Goal: Task Accomplishment & Management: Manage account settings

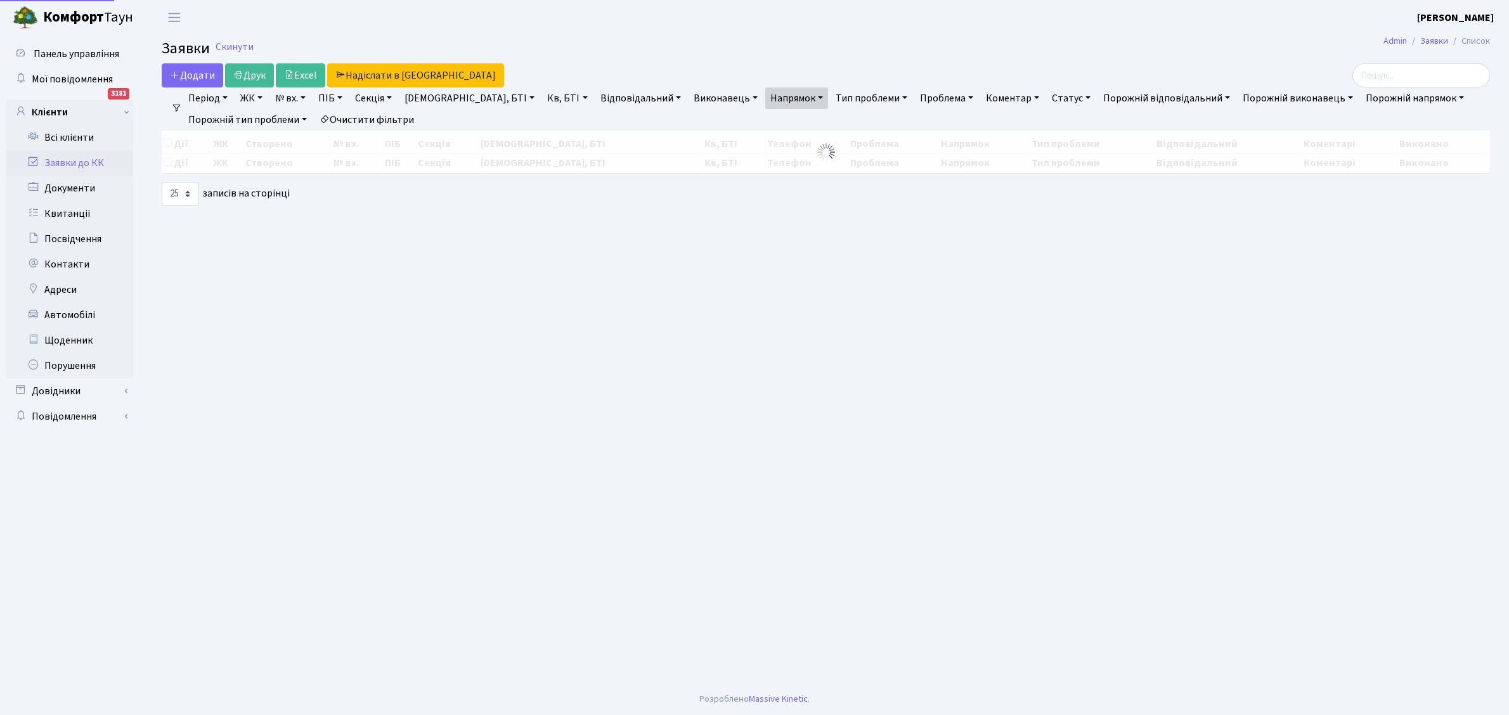
select select "25"
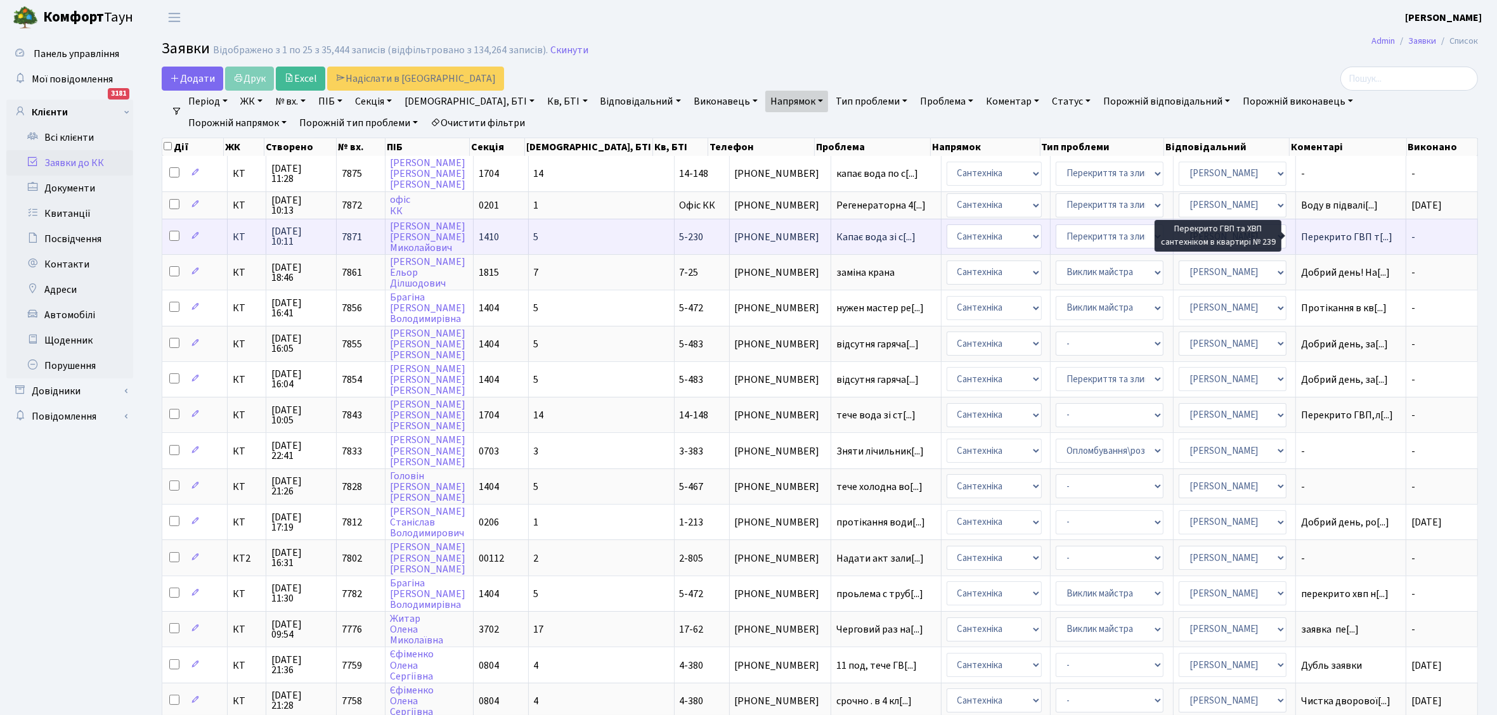
click at [1324, 235] on span "Перекрито ГВП т[...]" at bounding box center [1346, 237] width 91 height 14
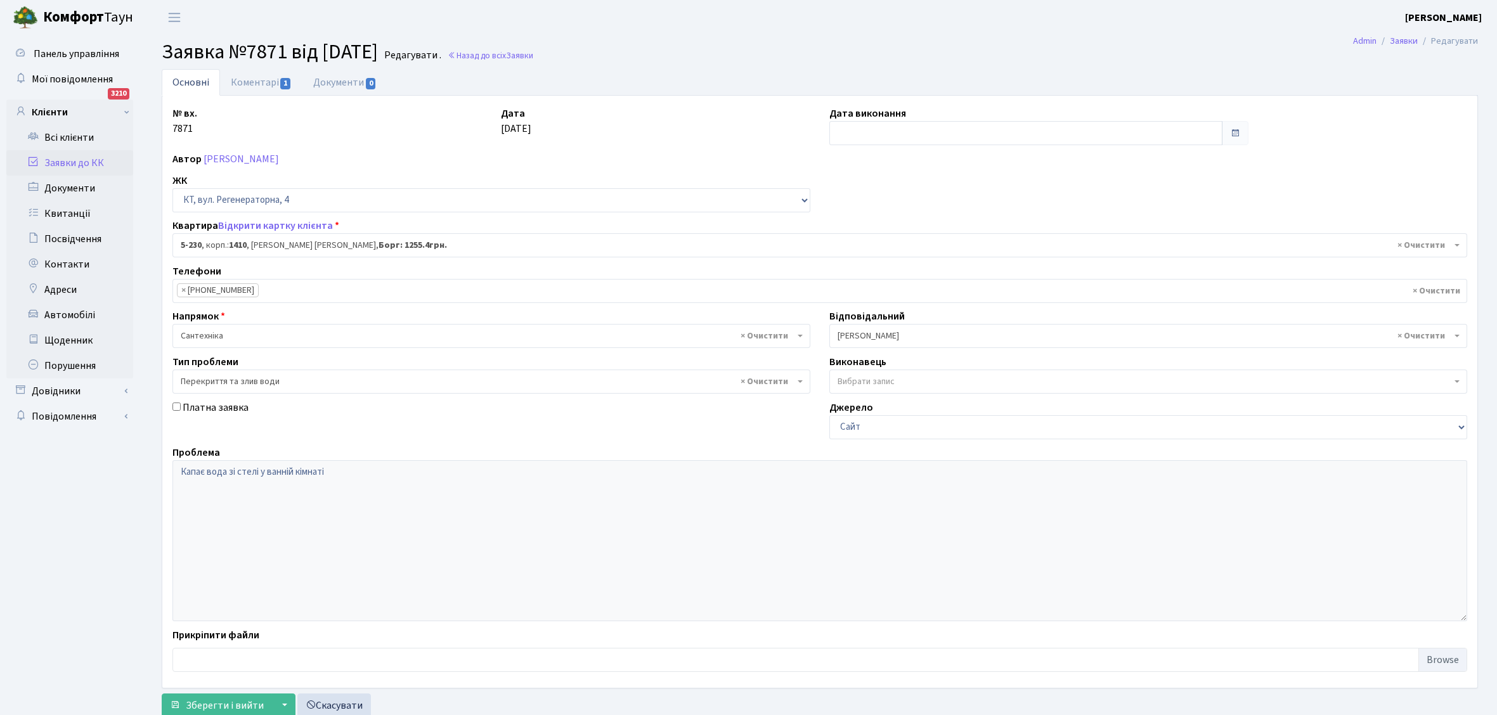
select select "2308"
select select "32"
click at [879, 138] on input "text" at bounding box center [1025, 133] width 393 height 24
click at [878, 235] on td "10" at bounding box center [879, 235] width 19 height 19
type input "[DATE]"
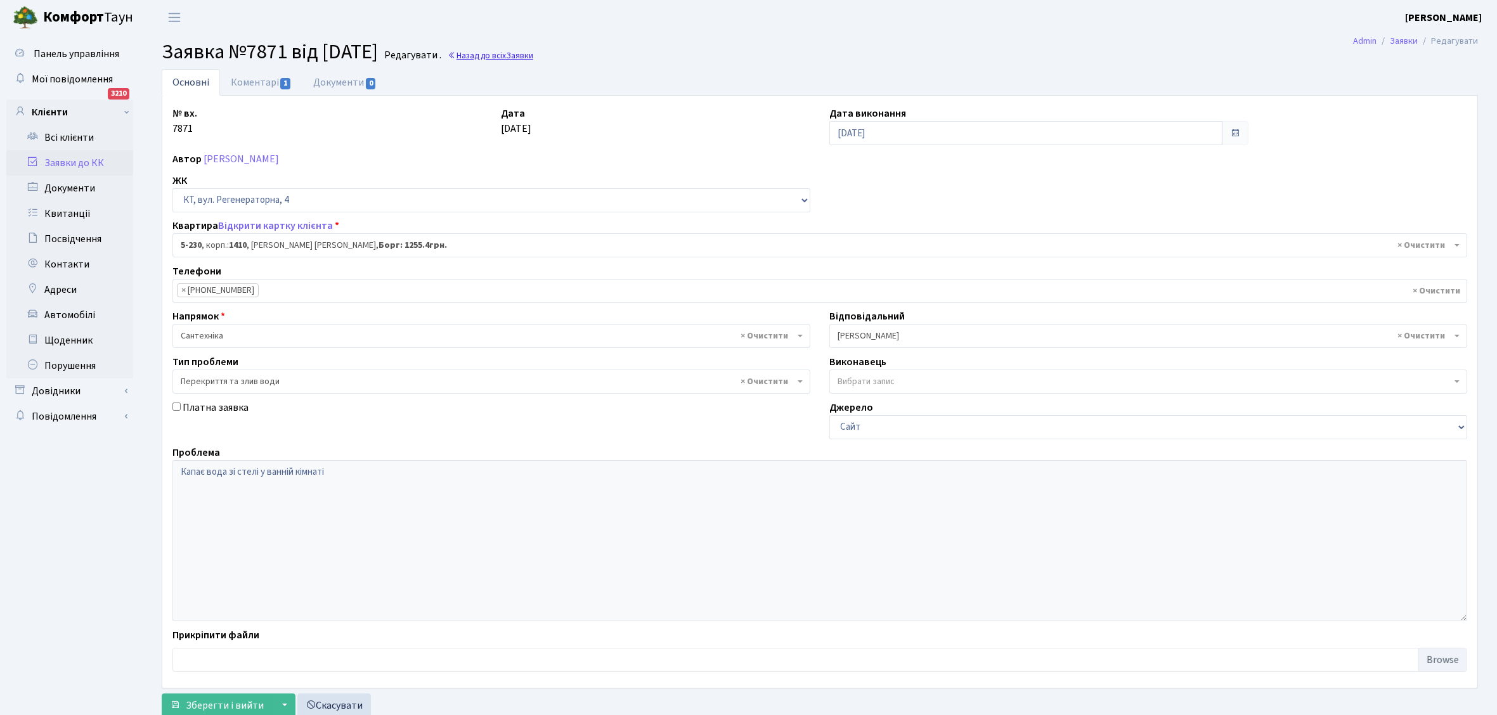
click at [533, 55] on link "Назад до всіх Заявки" at bounding box center [491, 55] width 86 height 12
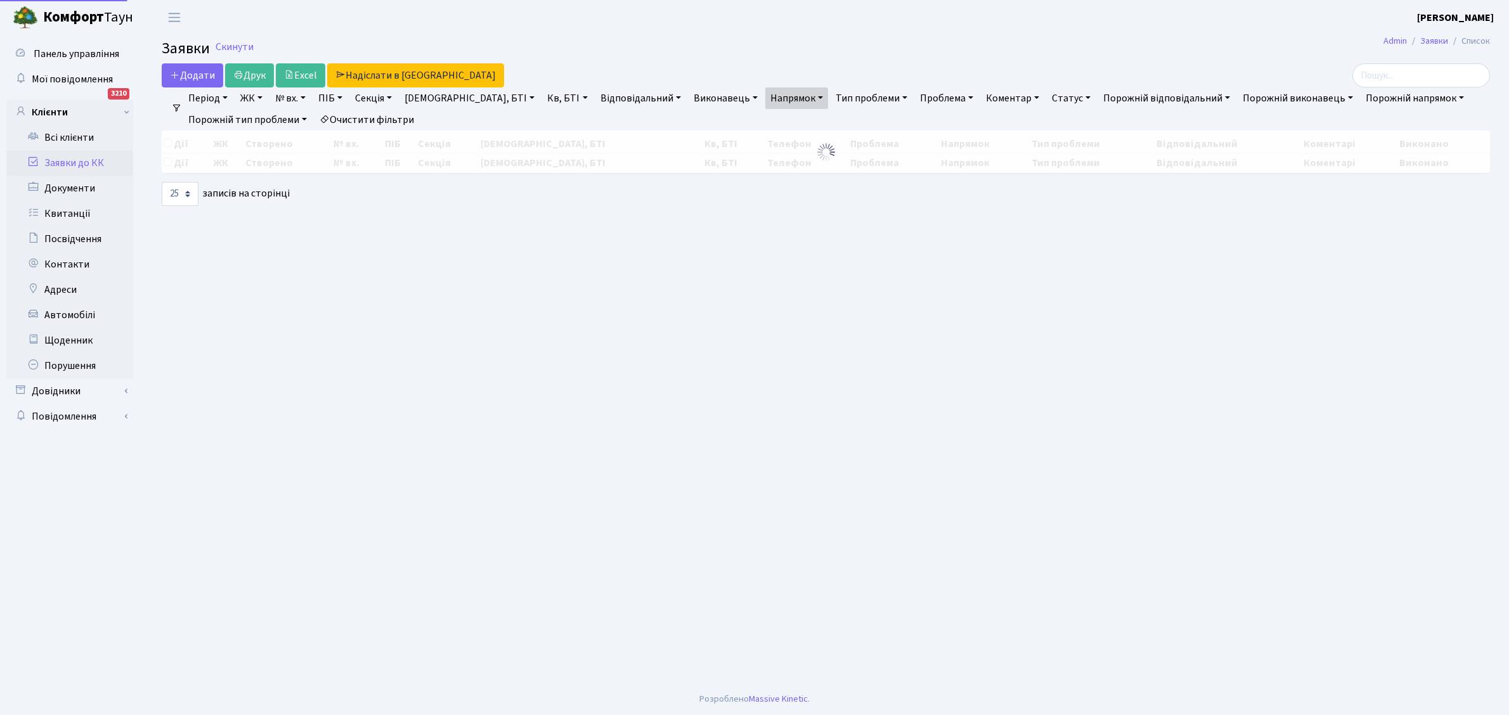
select select "25"
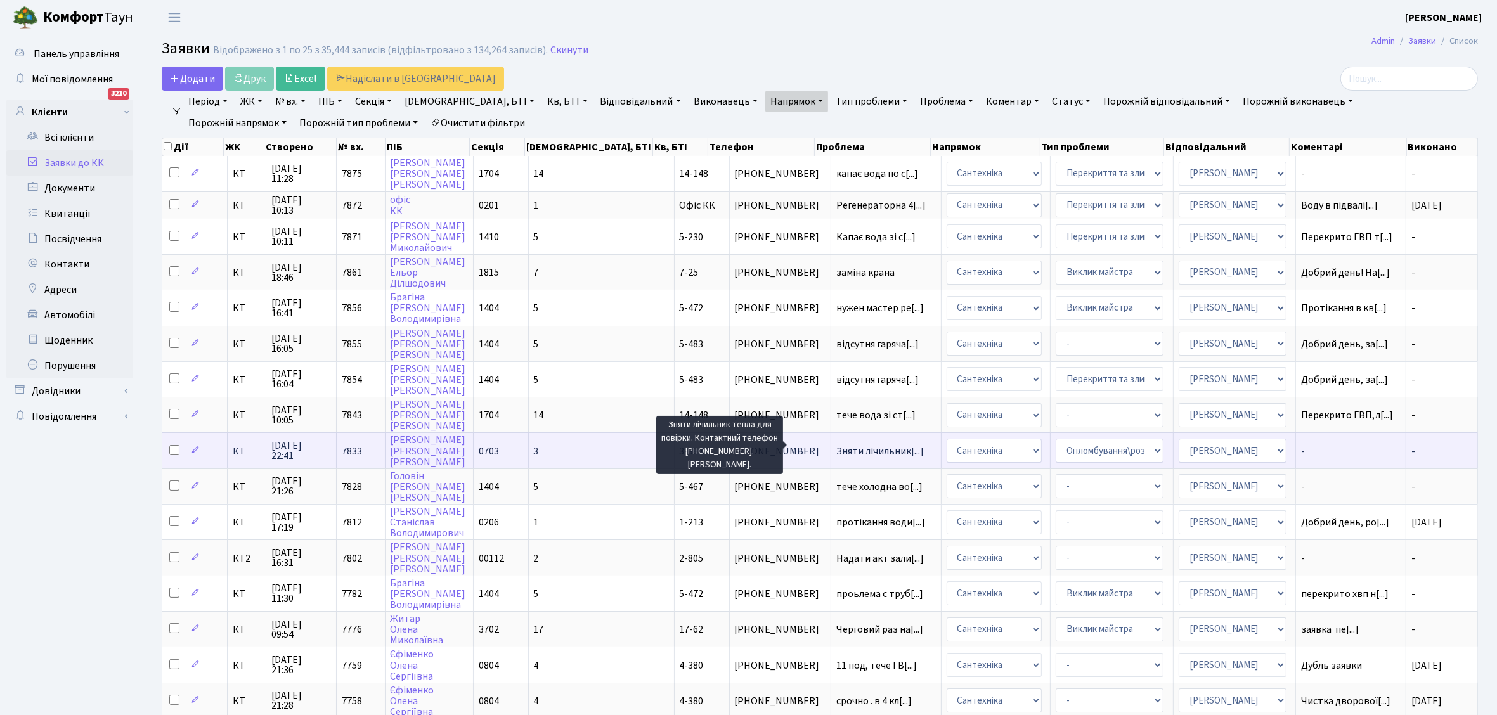
click at [836, 448] on span "Зняти лічильник[...]" at bounding box center [879, 451] width 87 height 14
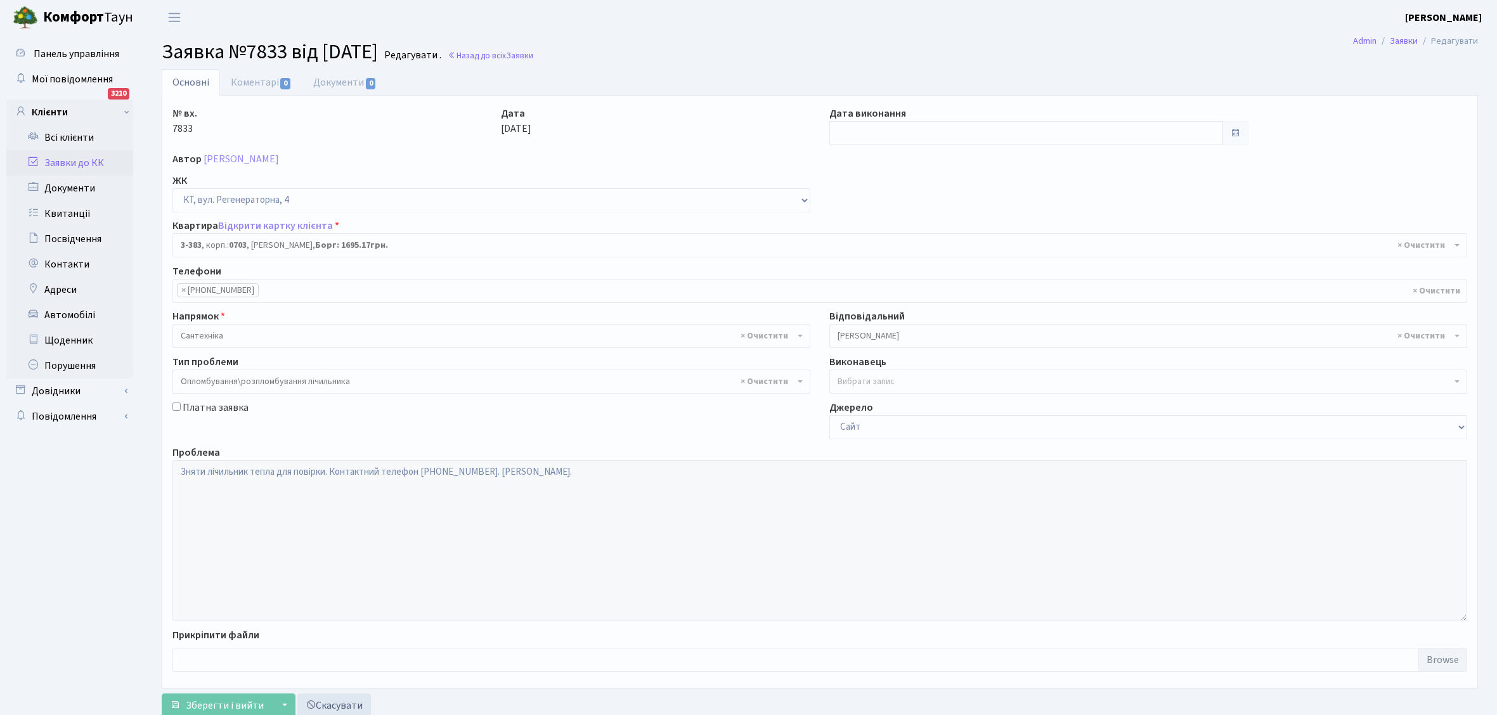
select select "1601"
select select "30"
click at [872, 130] on input "text" at bounding box center [1025, 133] width 393 height 24
click at [880, 235] on td "10" at bounding box center [879, 235] width 19 height 19
type input "[DATE]"
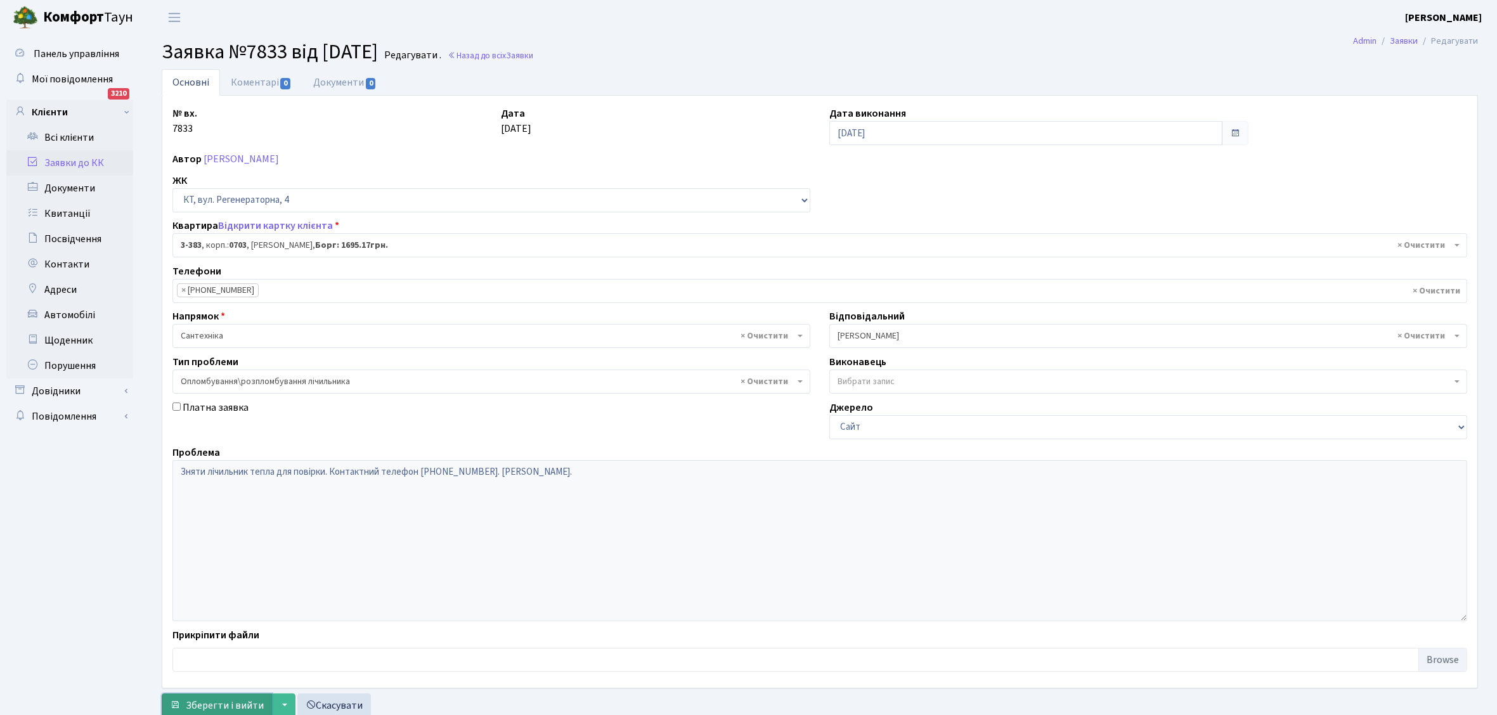
click at [224, 707] on span "Зберегти і вийти" at bounding box center [225, 706] width 78 height 14
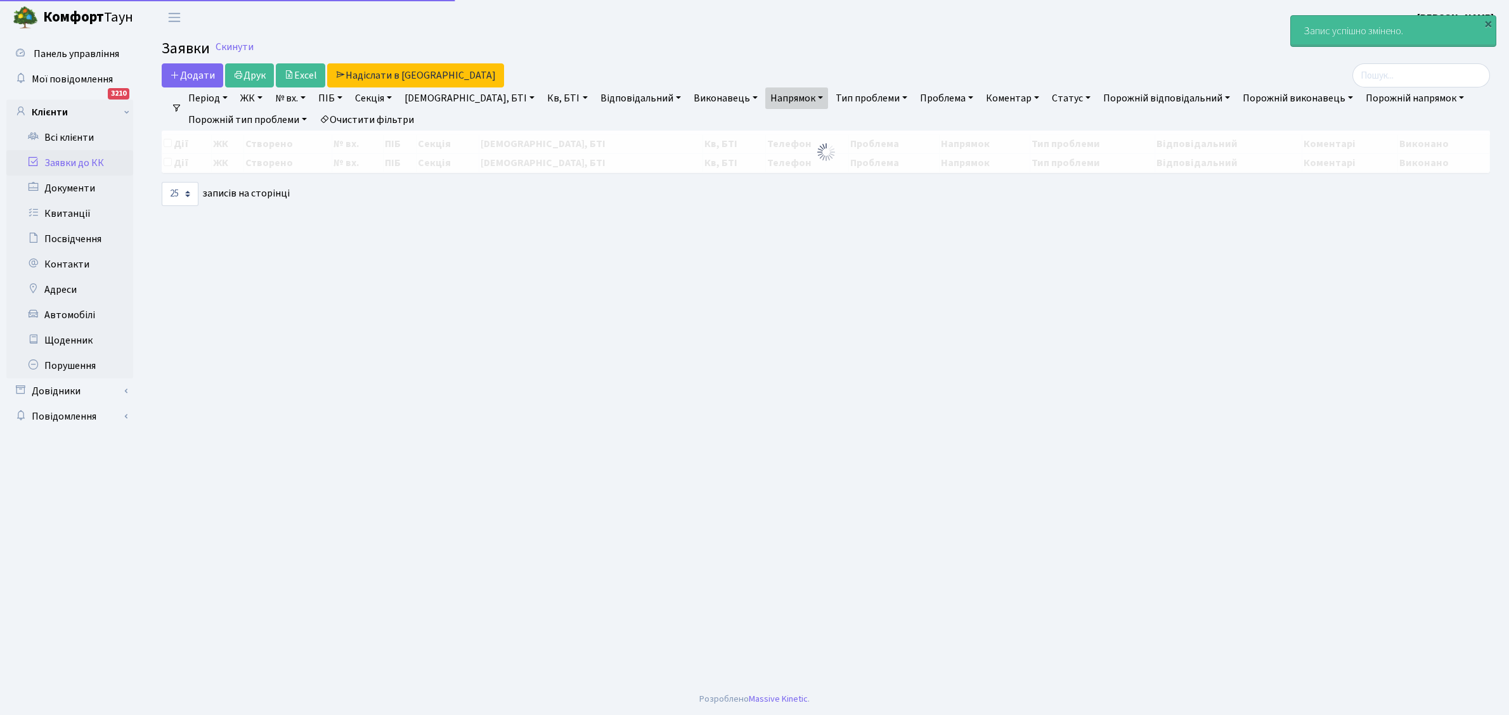
select select "25"
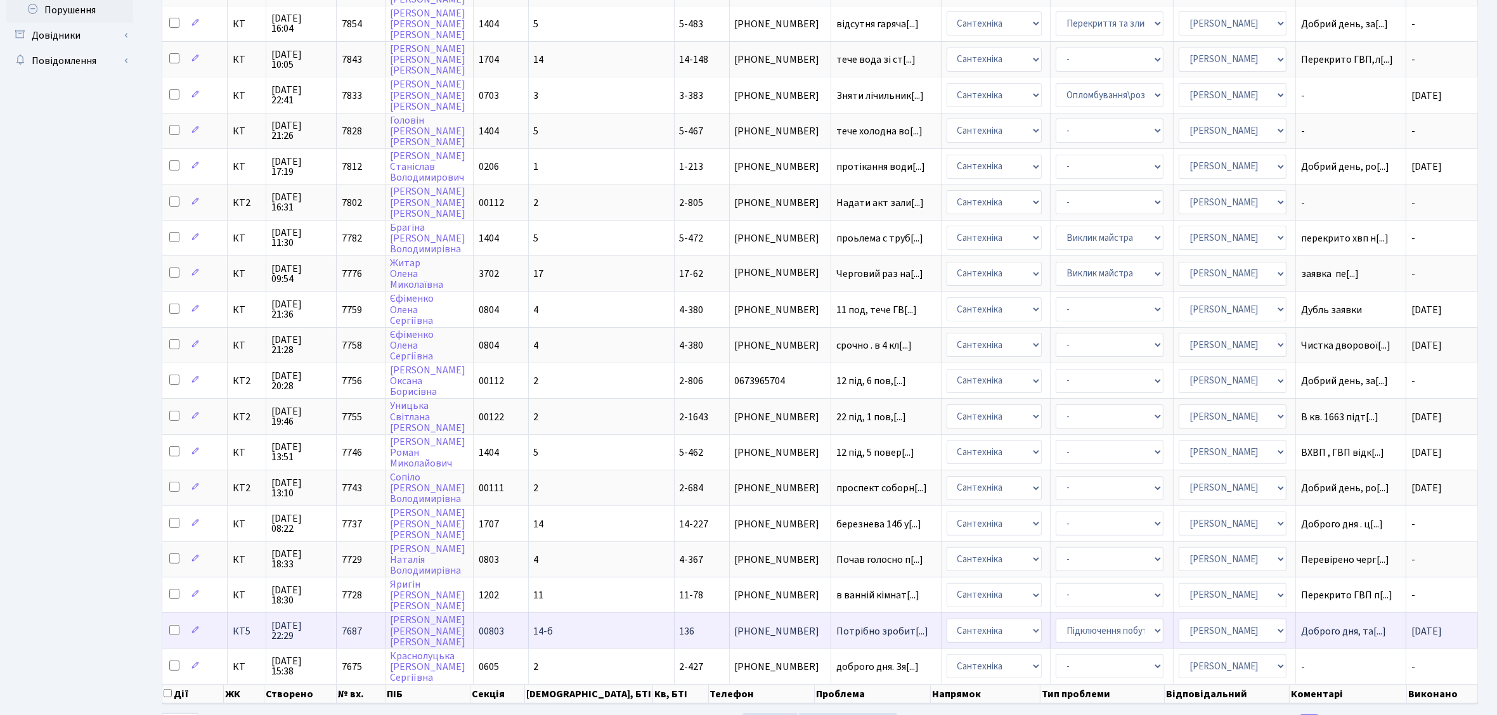
scroll to position [392, 0]
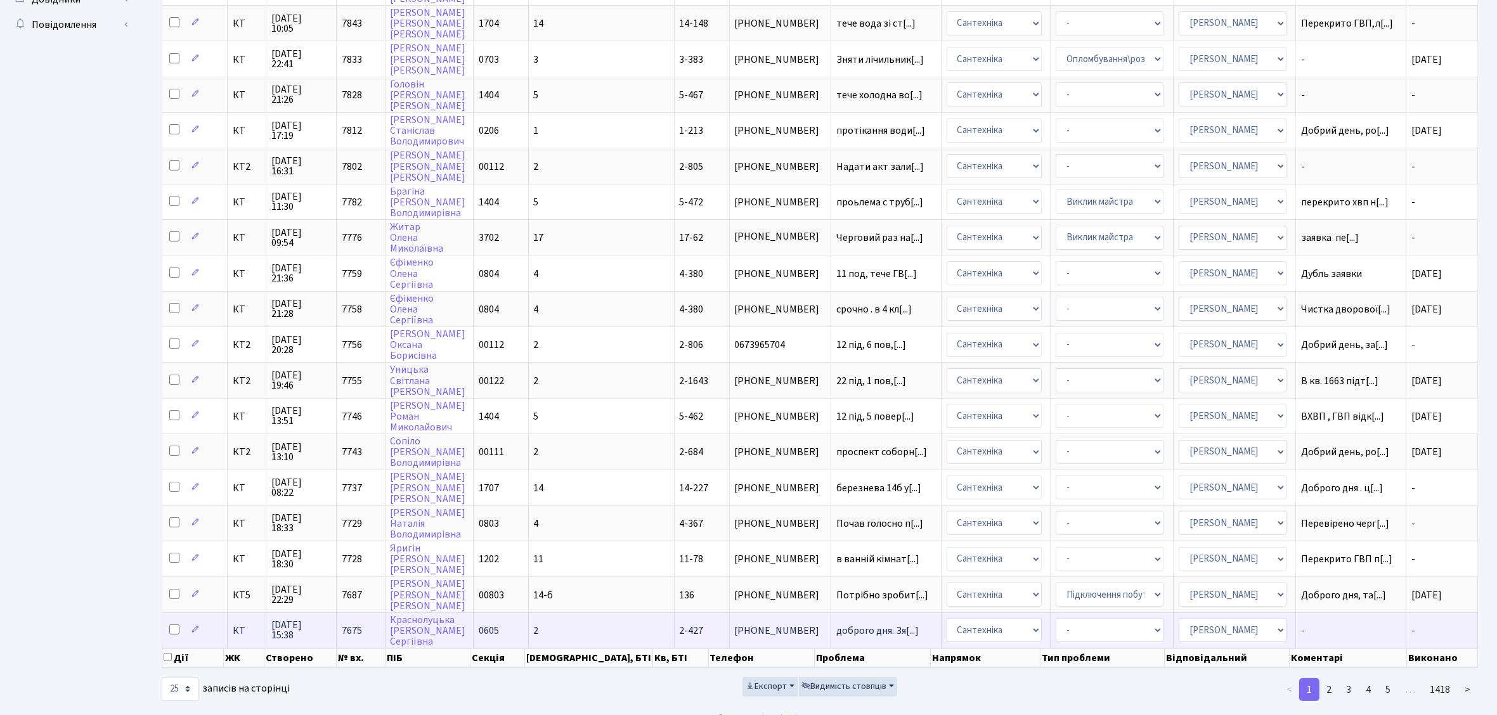
click at [735, 626] on span "(067) 725-58-43" at bounding box center [780, 631] width 91 height 10
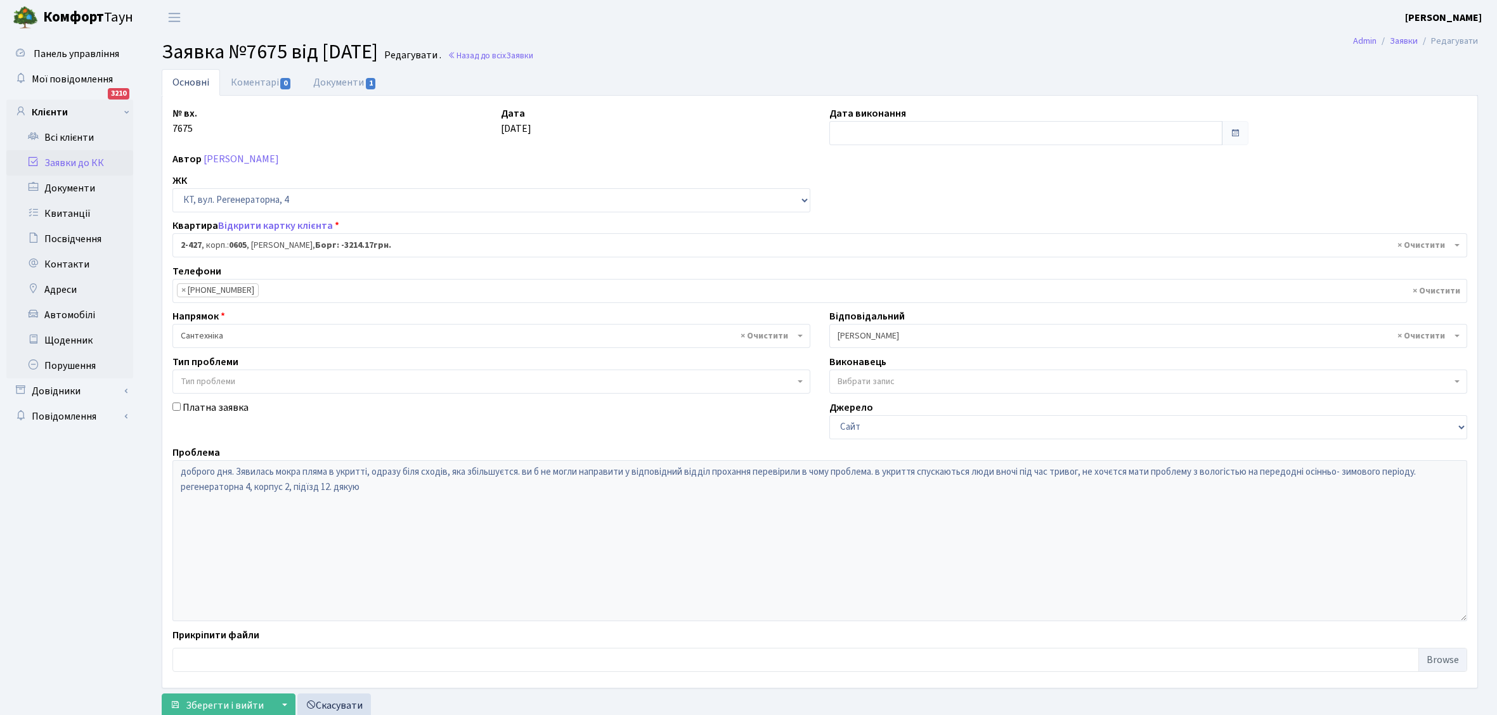
select select "1441"
click at [885, 135] on input "text" at bounding box center [1025, 133] width 393 height 24
click at [882, 233] on td "10" at bounding box center [879, 235] width 19 height 19
type input "10.09.2025"
click at [247, 709] on span "Зберегти і вийти" at bounding box center [225, 706] width 78 height 14
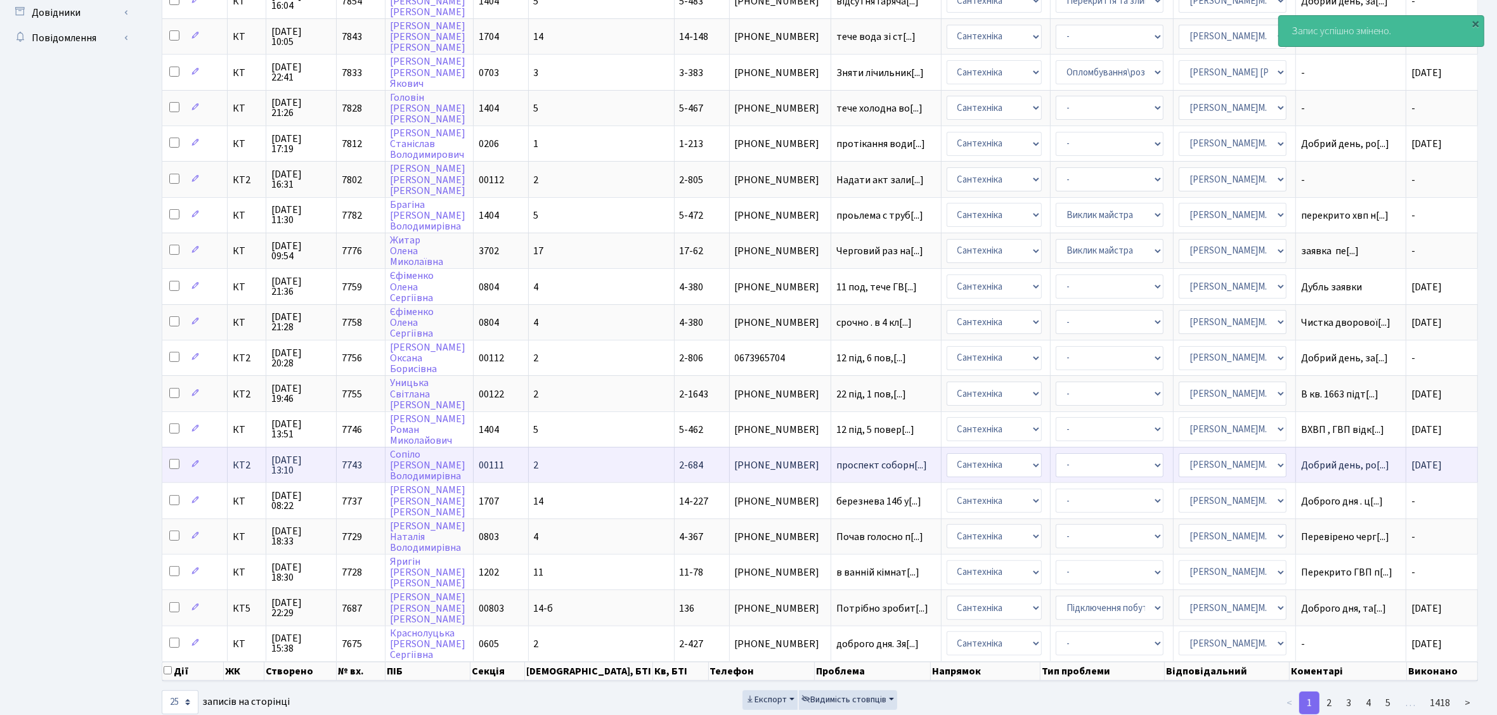
scroll to position [392, 0]
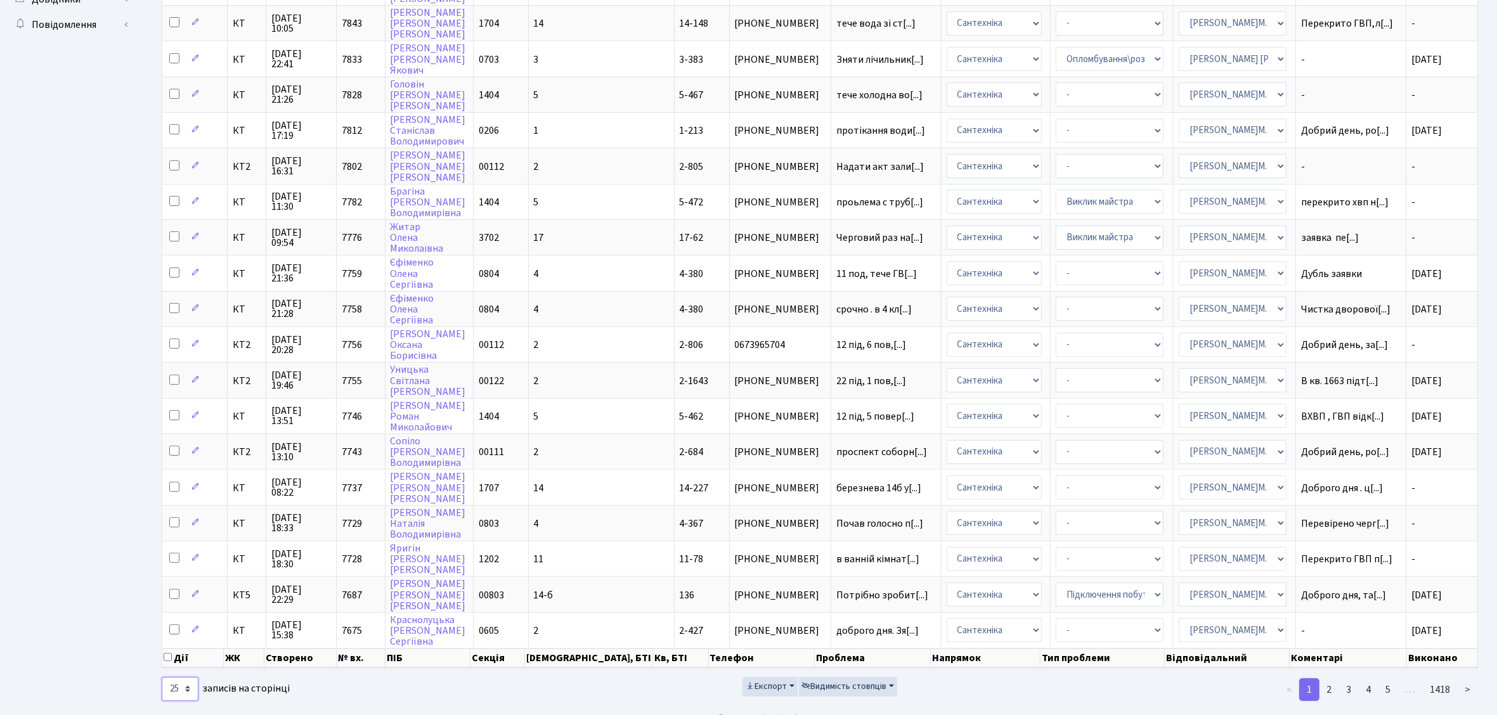
click at [188, 677] on select "10 25 50 100 250 500 1,000" at bounding box center [180, 689] width 37 height 24
select select "100"
click at [162, 677] on select "10 25 50 100 250 500 1,000" at bounding box center [180, 689] width 37 height 24
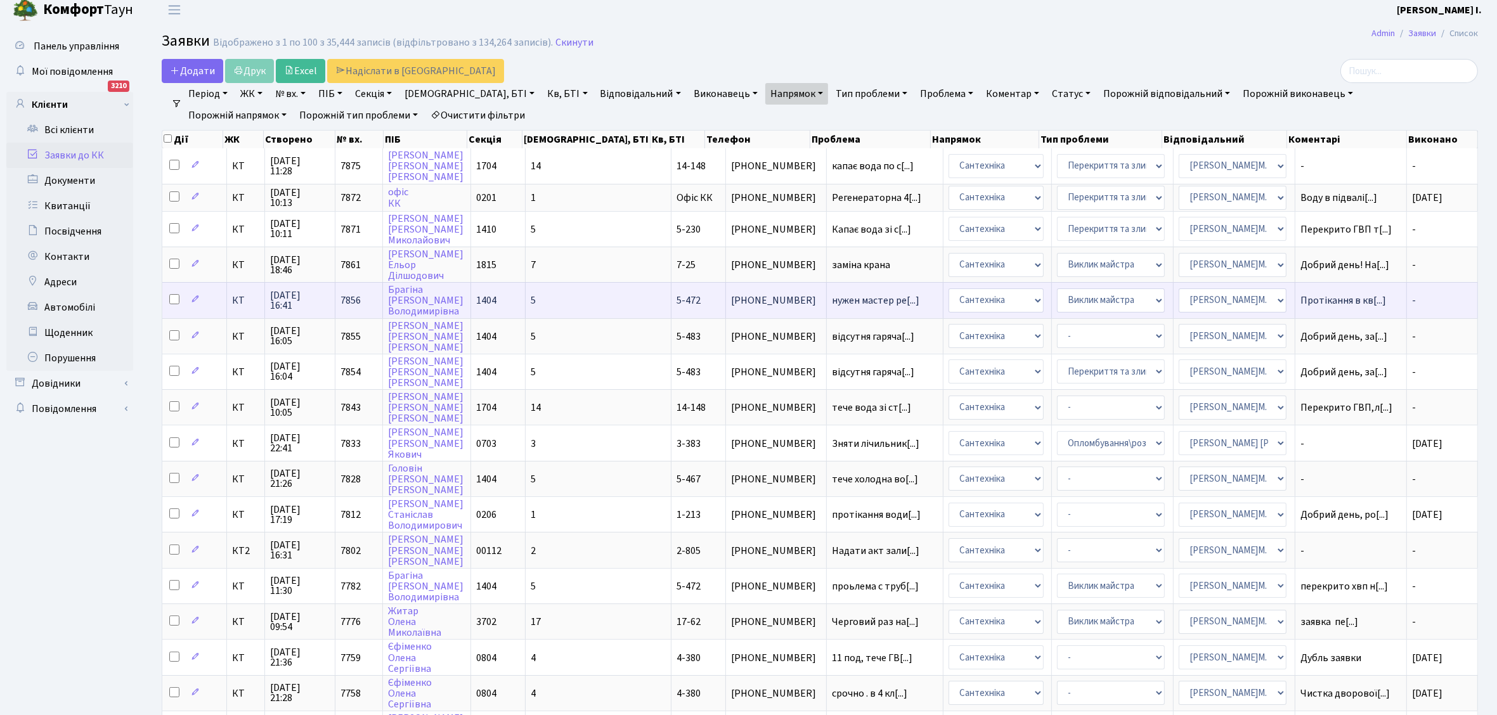
scroll to position [0, 0]
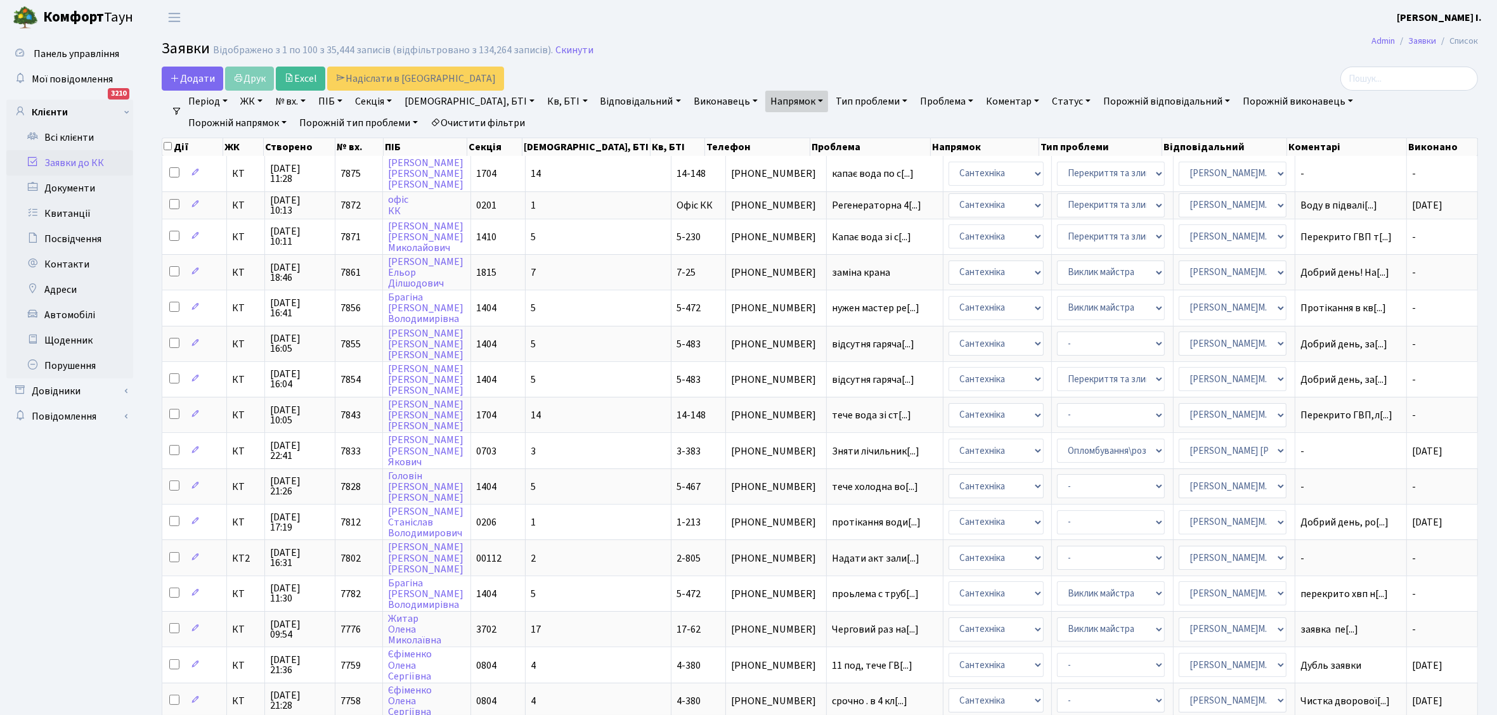
click at [1047, 100] on link "Статус" at bounding box center [1071, 102] width 49 height 22
click at [1047, 178] on link "Не виконано" at bounding box center [1097, 179] width 100 height 20
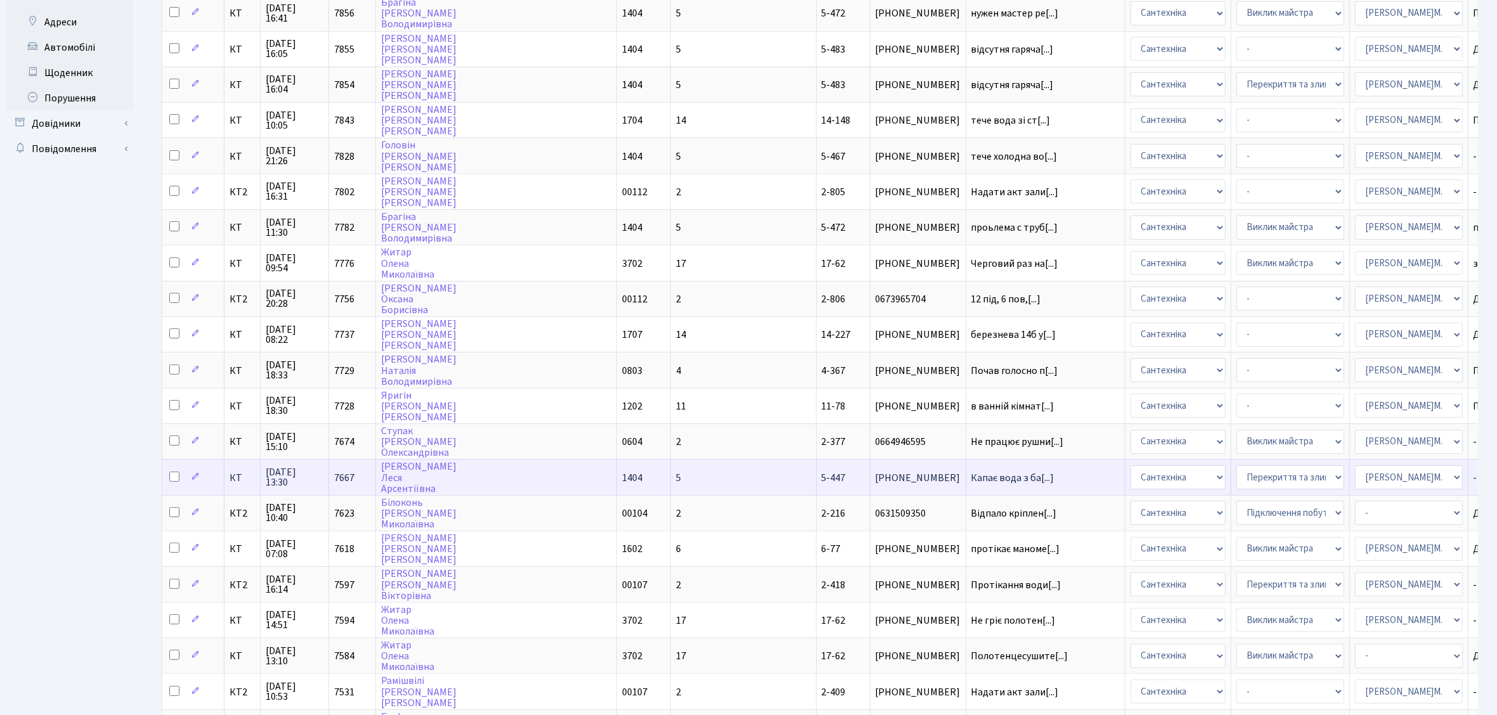
scroll to position [317, 0]
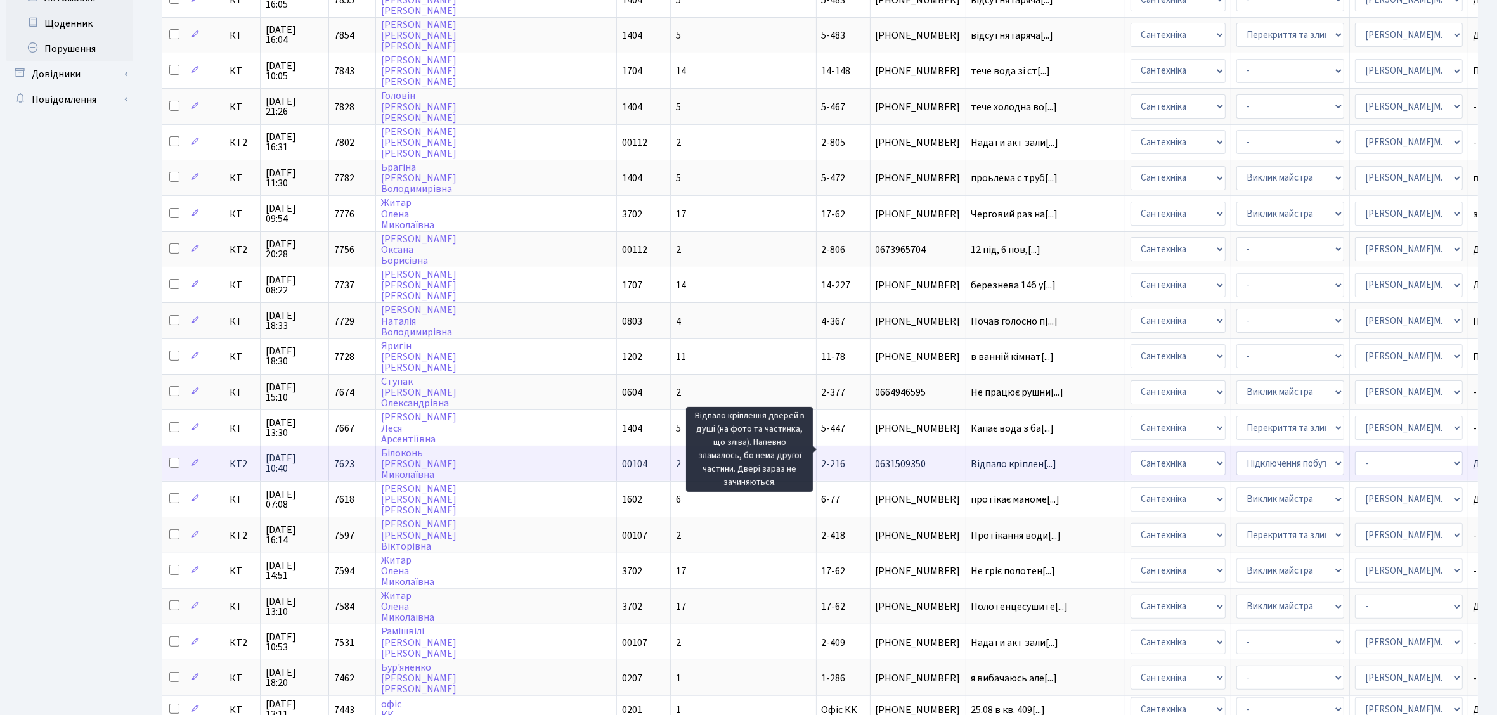
click at [971, 457] on span "Відпало кріплен[...]" at bounding box center [1014, 464] width 86 height 14
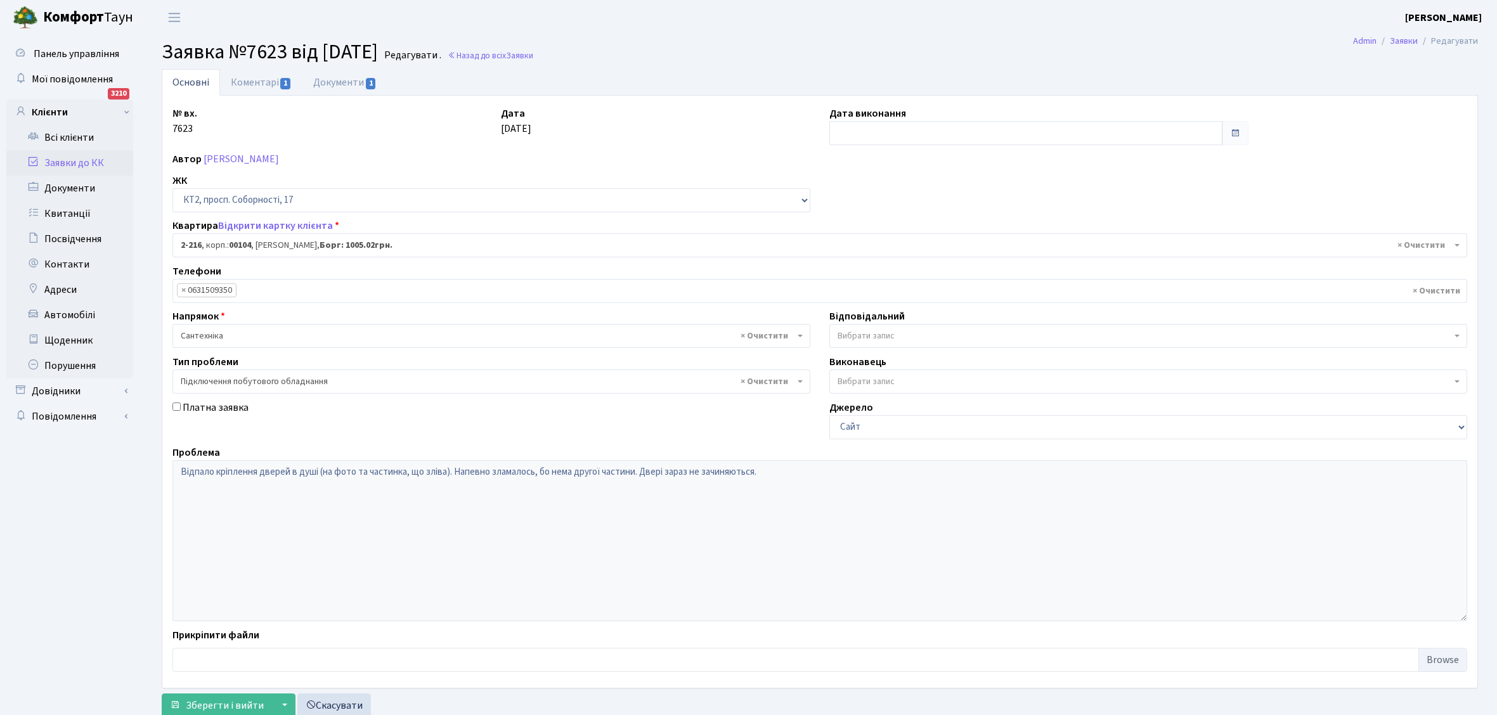
select select "15258"
select select "21"
click at [894, 129] on input "text" at bounding box center [1025, 133] width 393 height 24
click at [883, 235] on td "10" at bounding box center [879, 235] width 19 height 19
type input "10.09.2025"
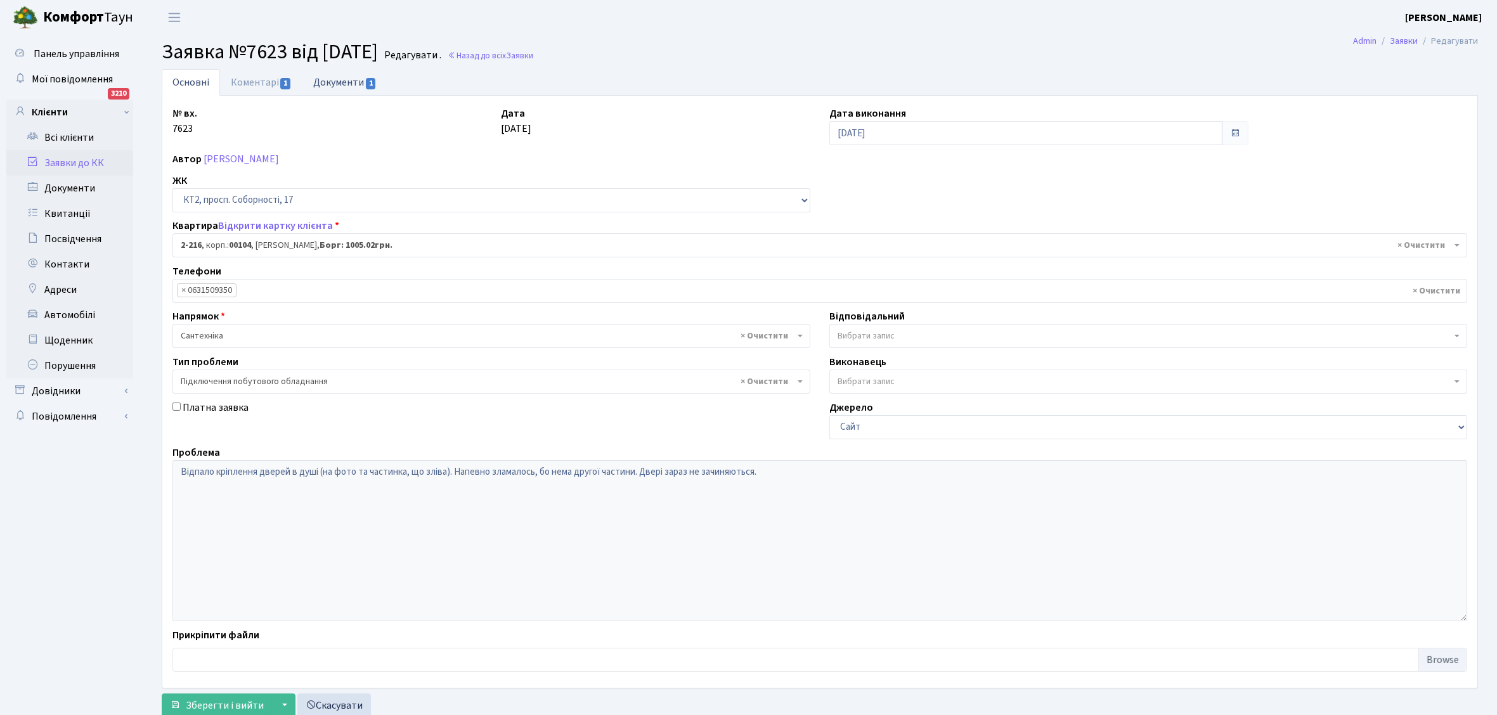
click at [331, 84] on link "Документи 1" at bounding box center [344, 82] width 85 height 26
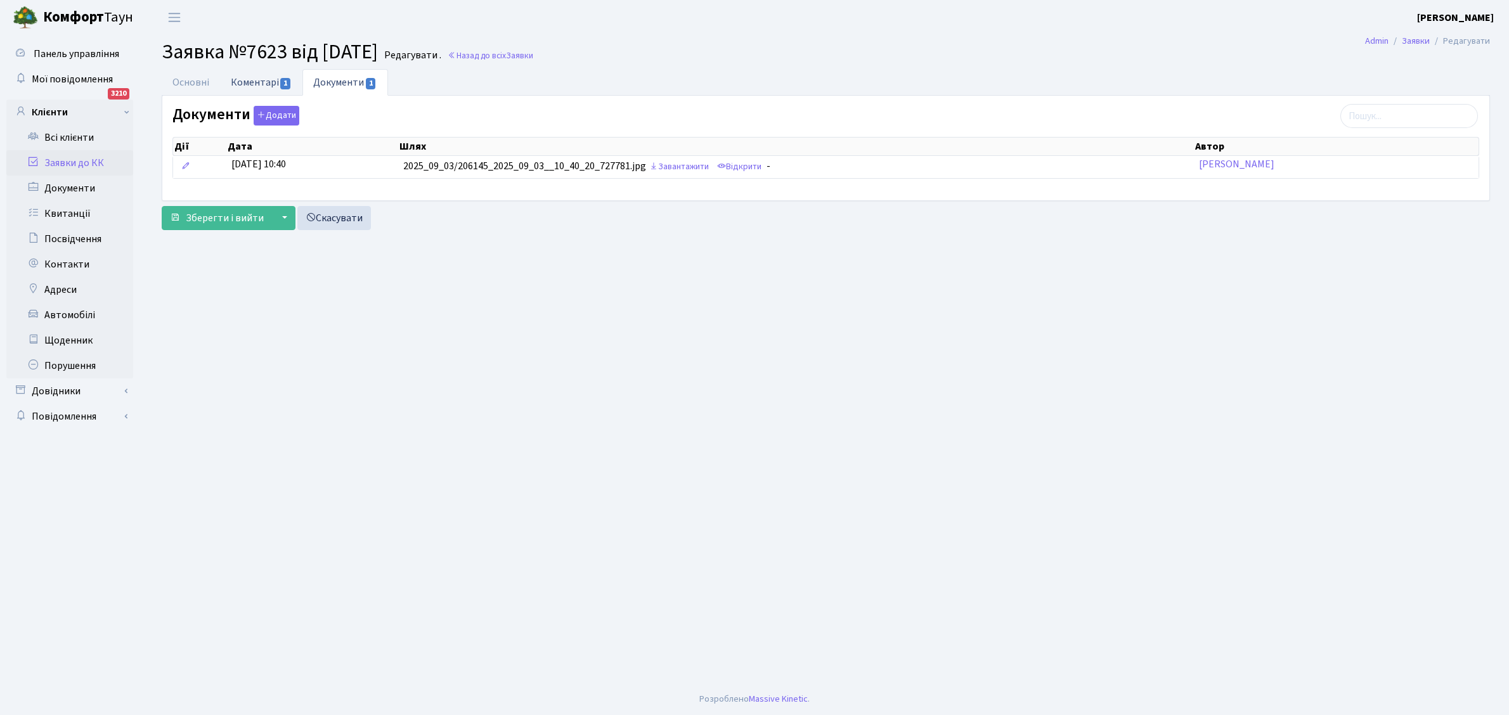
click at [243, 81] on link "Коментарі 1" at bounding box center [261, 82] width 82 height 26
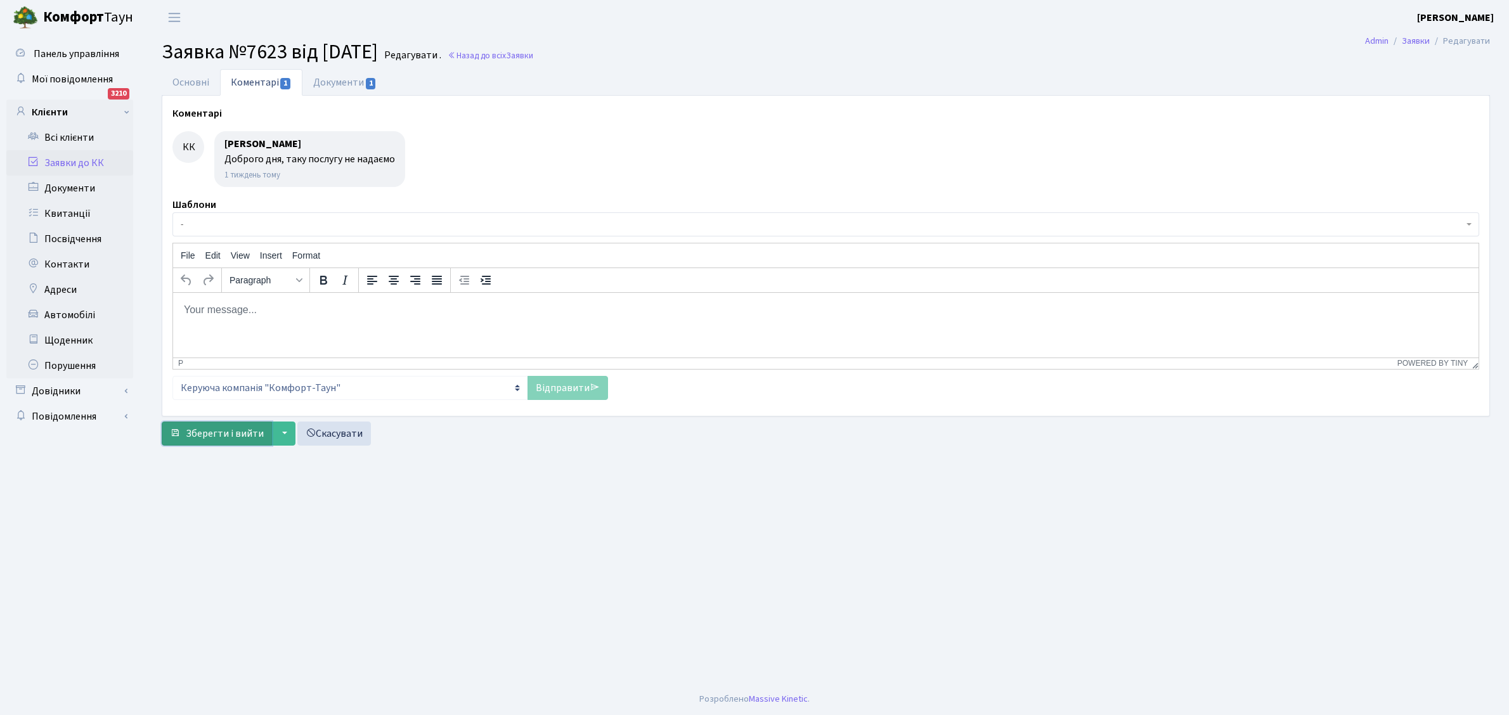
click at [197, 432] on span "Зберегти і вийти" at bounding box center [225, 434] width 78 height 14
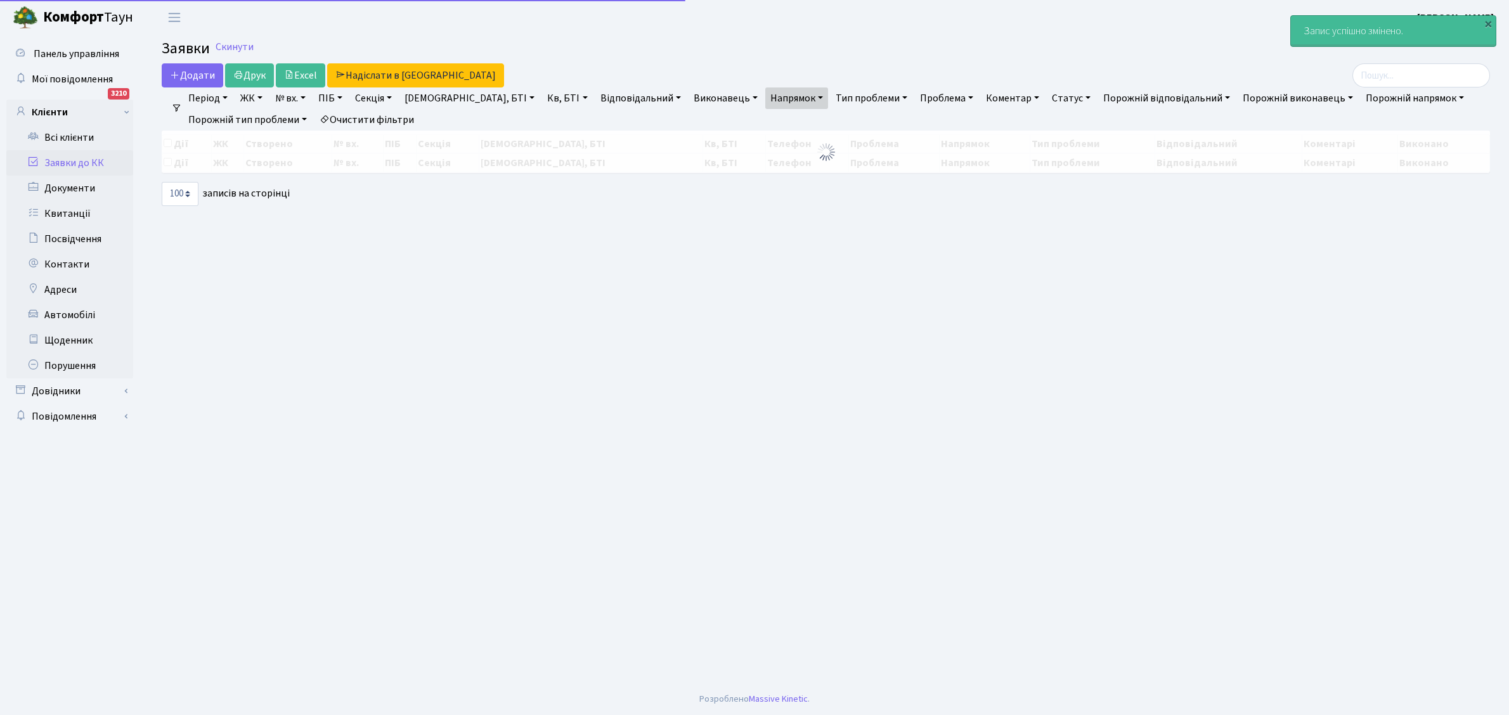
select select "100"
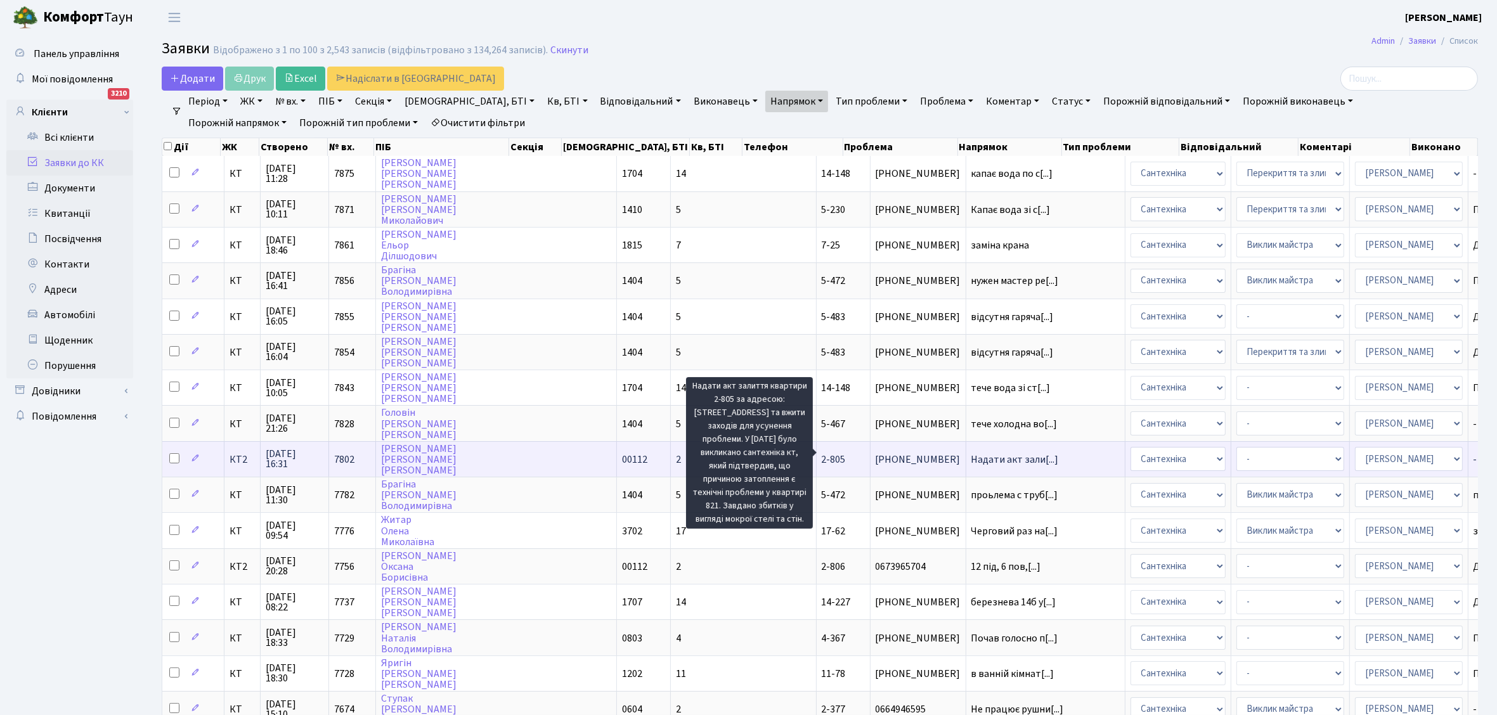
click at [971, 453] on span "Надати акт зали[...]" at bounding box center [1014, 460] width 87 height 14
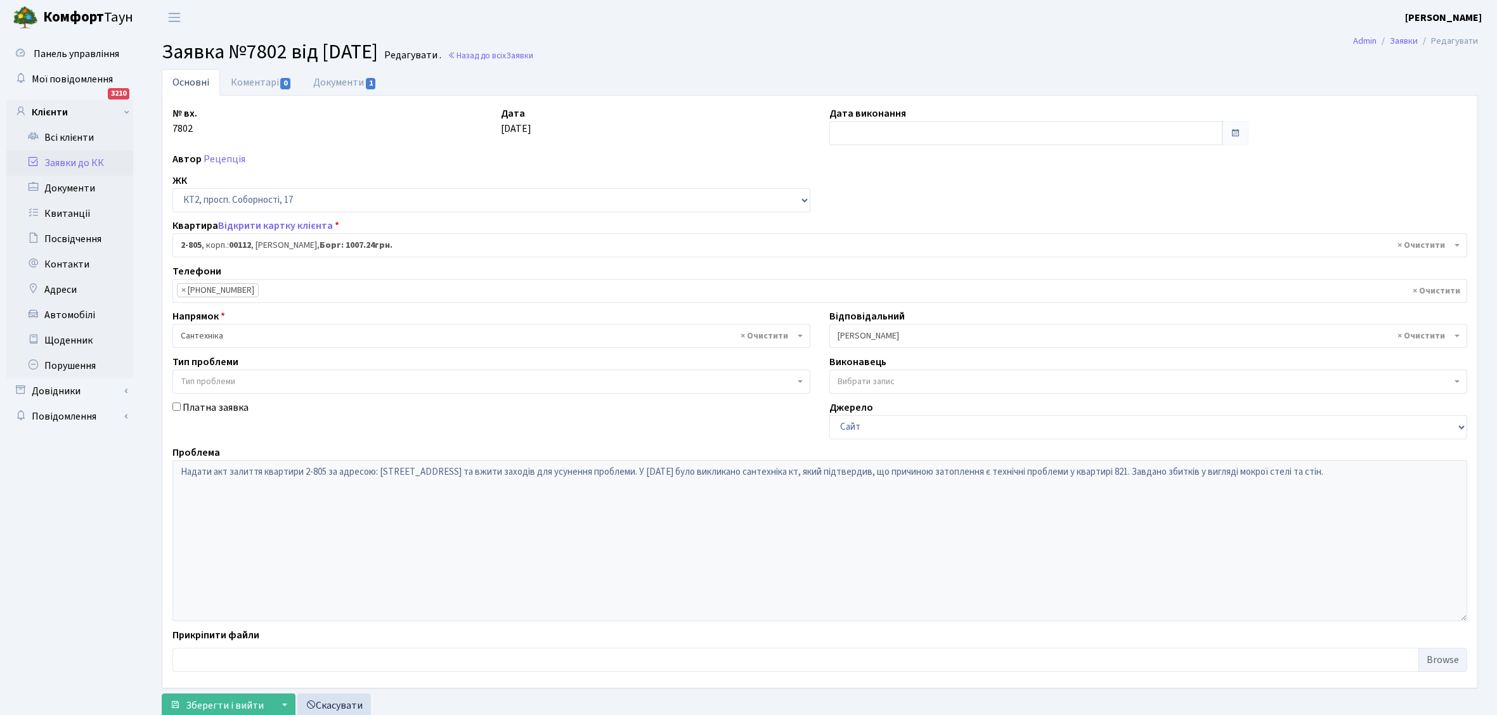
select select "15854"
